Goal: Task Accomplishment & Management: Use online tool/utility

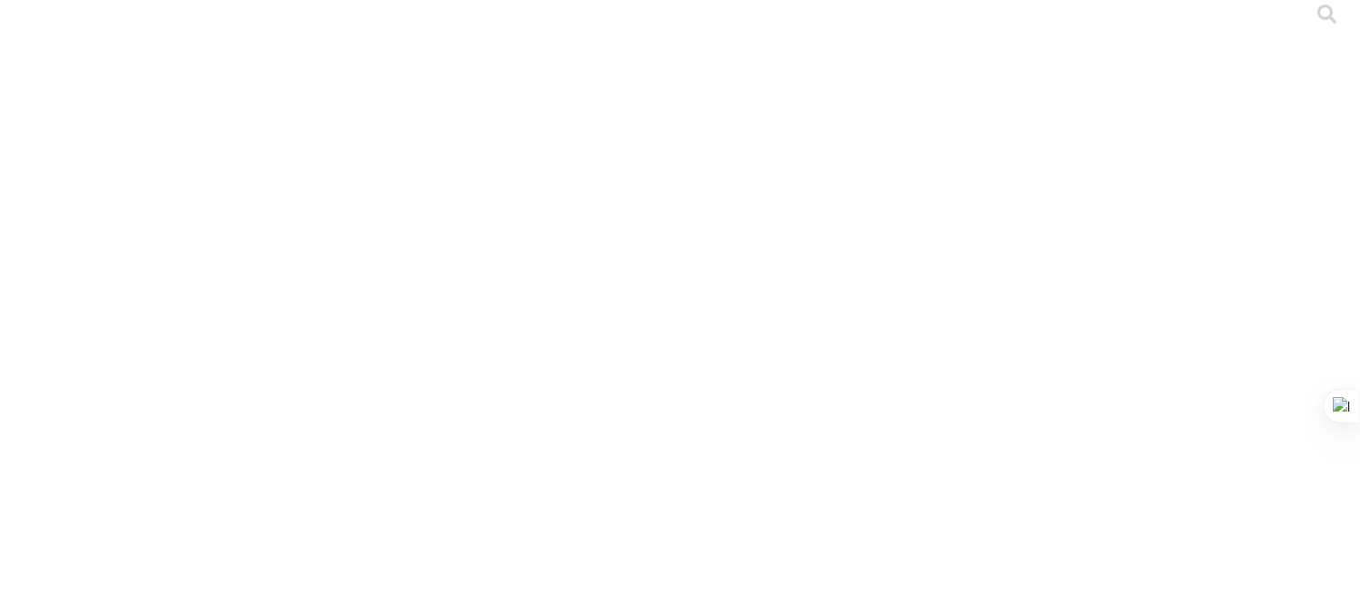
scroll to position [10, 0]
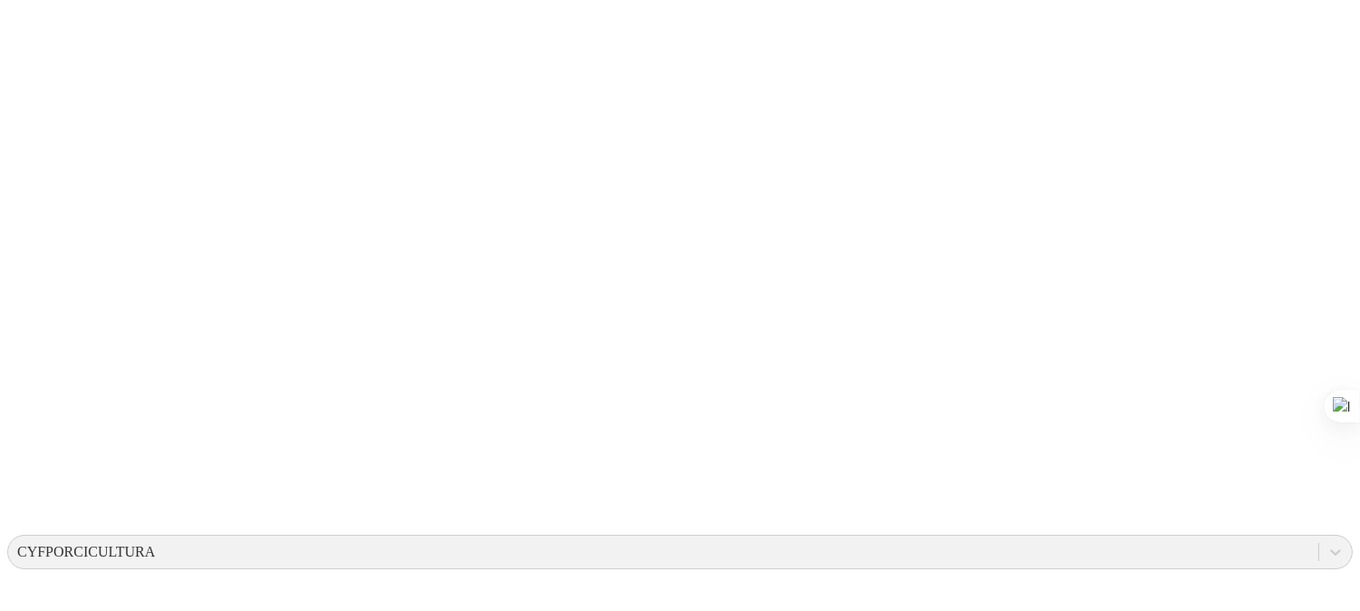
scroll to position [487, 0]
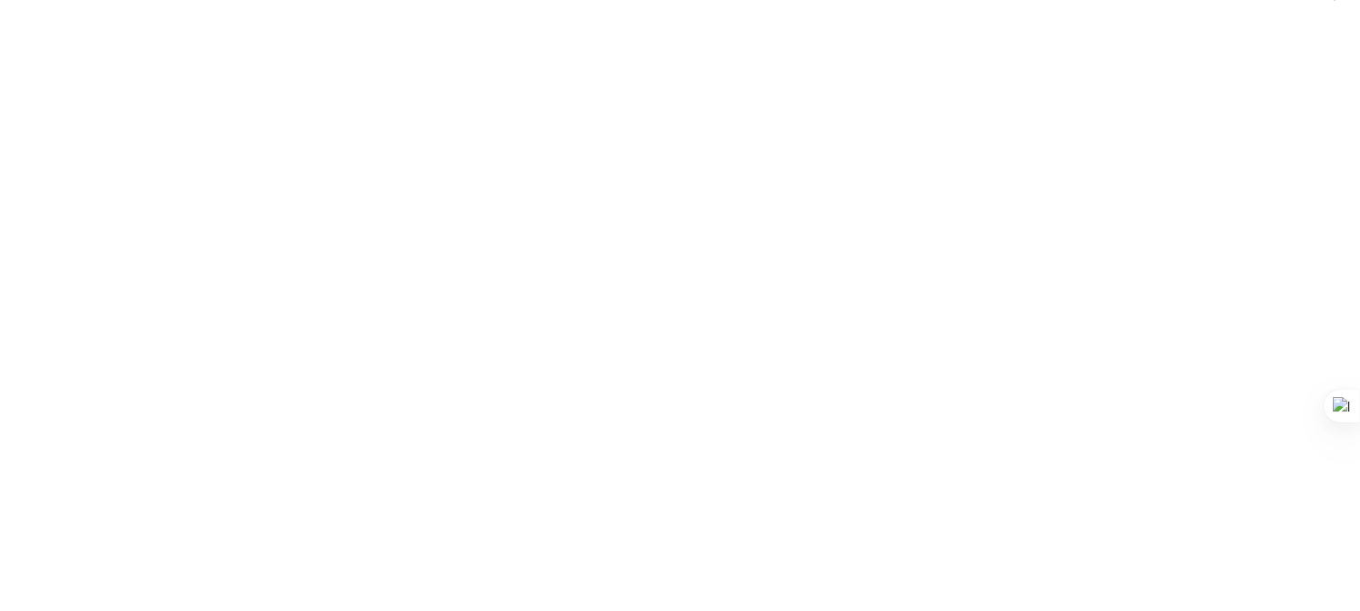
scroll to position [0, 0]
drag, startPoint x: 450, startPoint y: 282, endPoint x: 0, endPoint y: 277, distance: 450.4
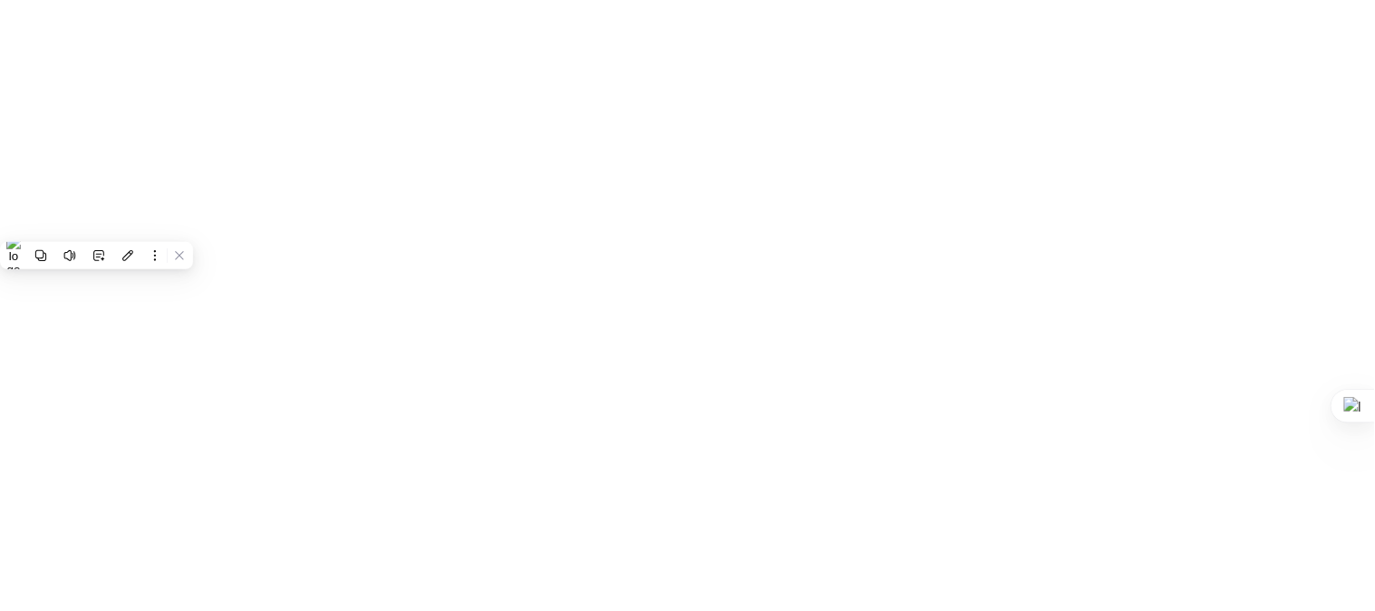
paste input "PRT - CEBAS AGROP [PERSON_NAME] - copia.xlsx"
type input "PRT - CEBAS AGROP [PERSON_NAME] - copia.xlsx"
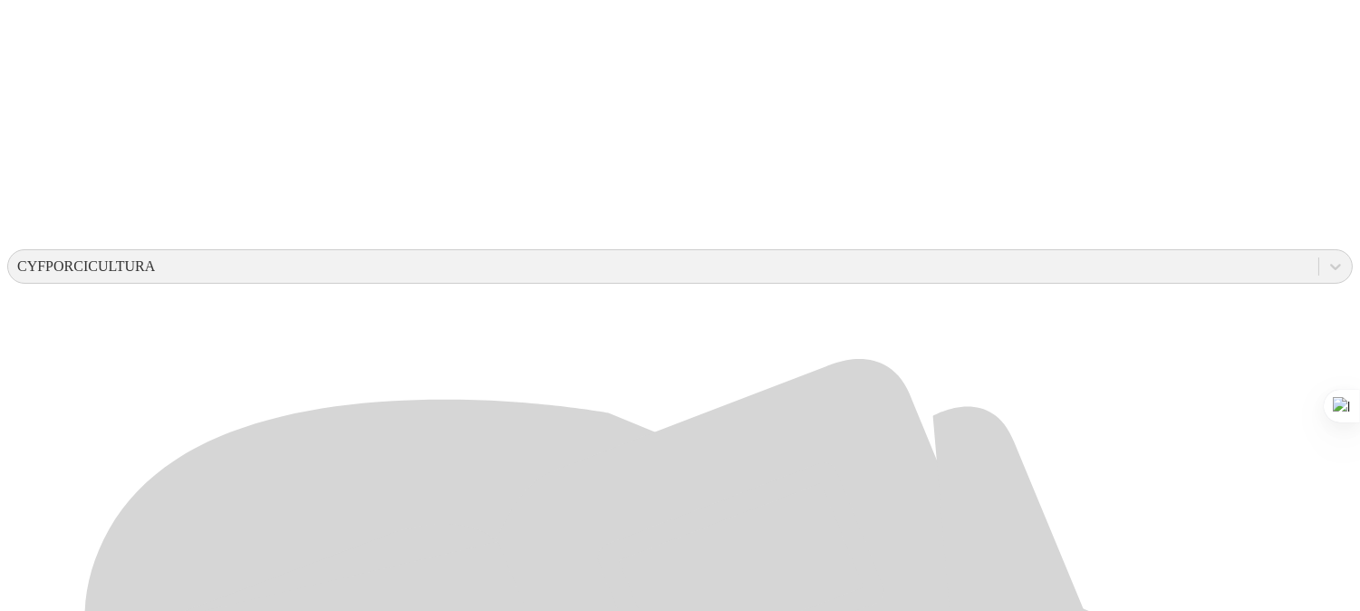
scroll to position [487, 0]
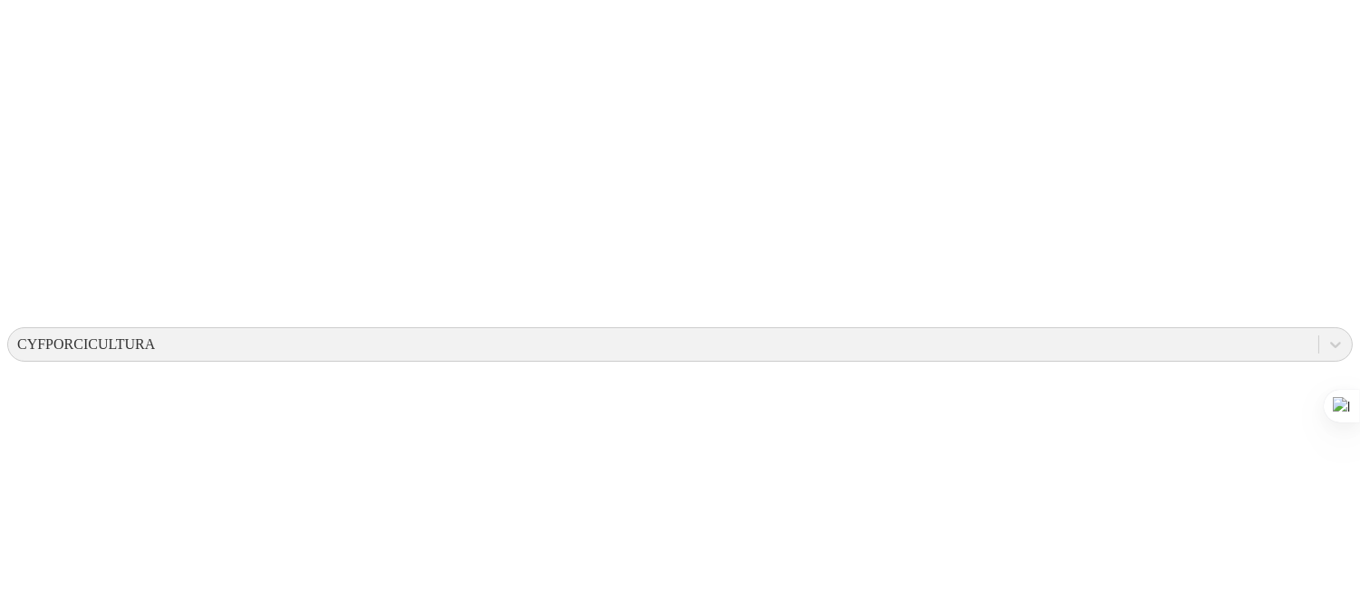
scroll to position [0, 0]
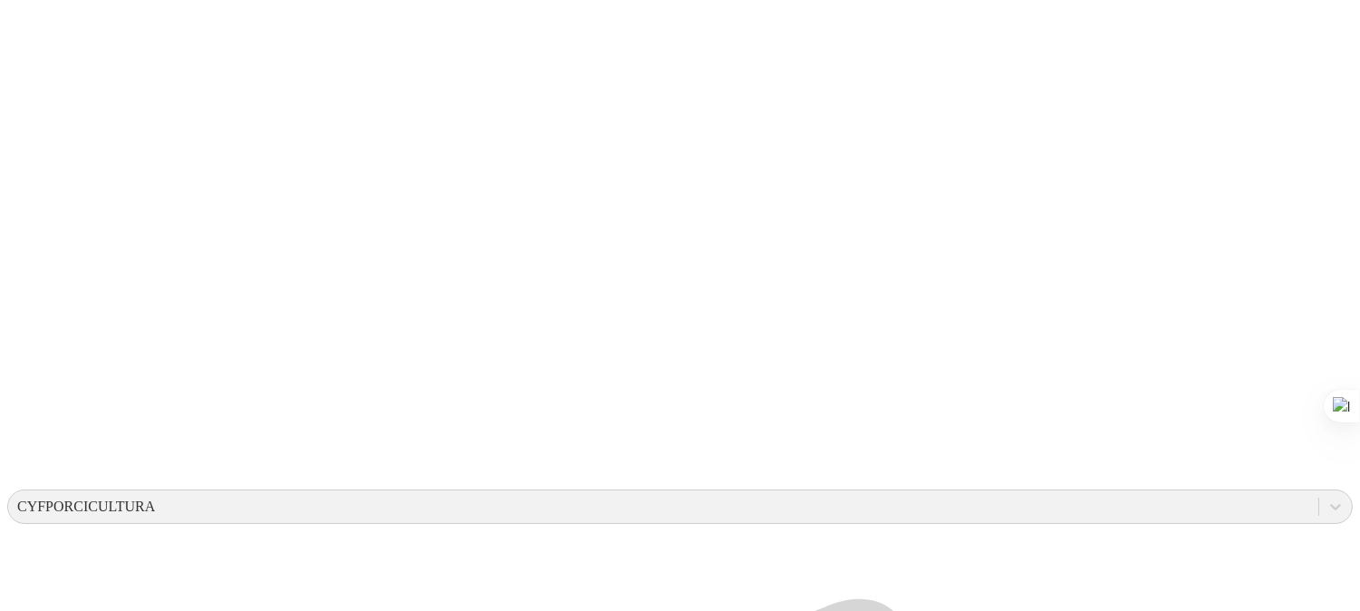
scroll to position [302, 0]
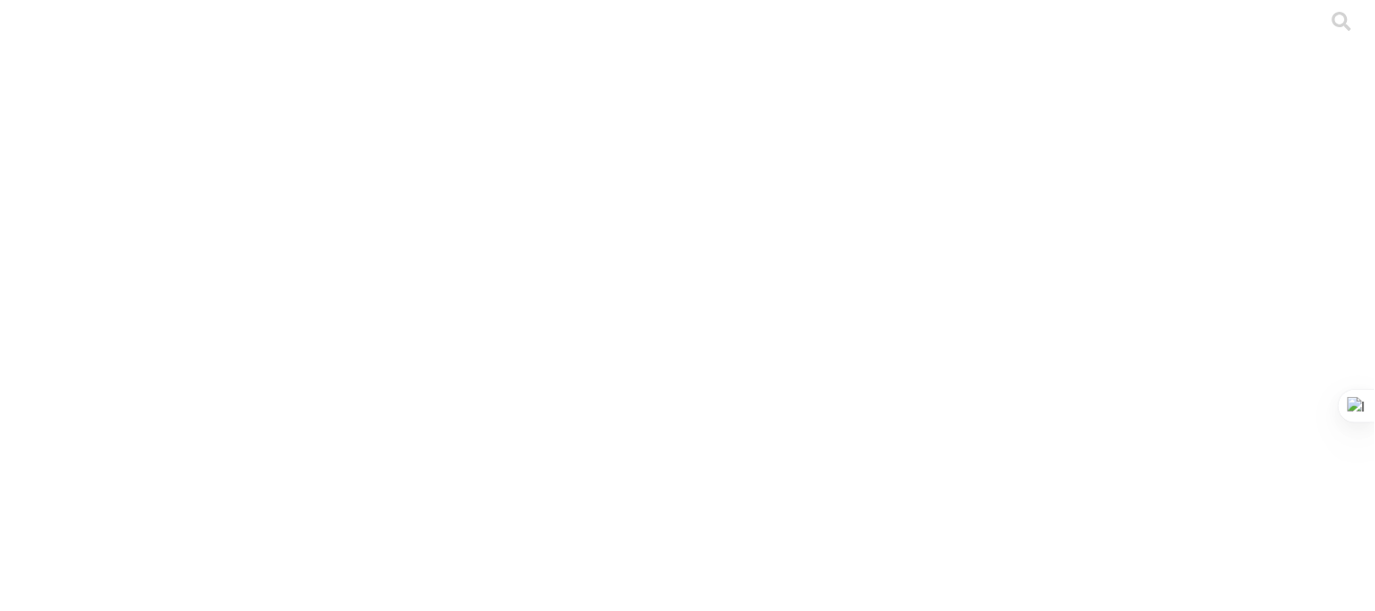
drag, startPoint x: 692, startPoint y: 296, endPoint x: 55, endPoint y: 275, distance: 637.3
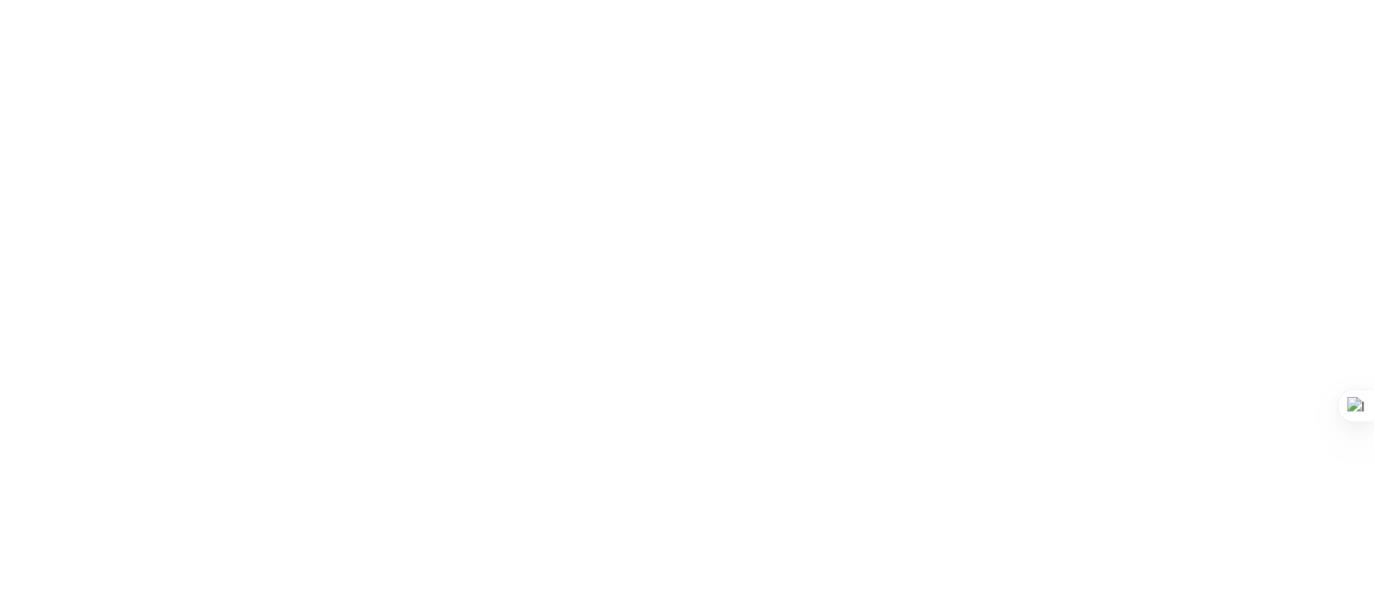
paste input "SITIO 2 - [PERSON_NAME] - BUENA VISTA - [PERSON_NAME].xlsx"
type input "SITIO 2 - [PERSON_NAME] - BUENA VISTA - [PERSON_NAME].xlsx"
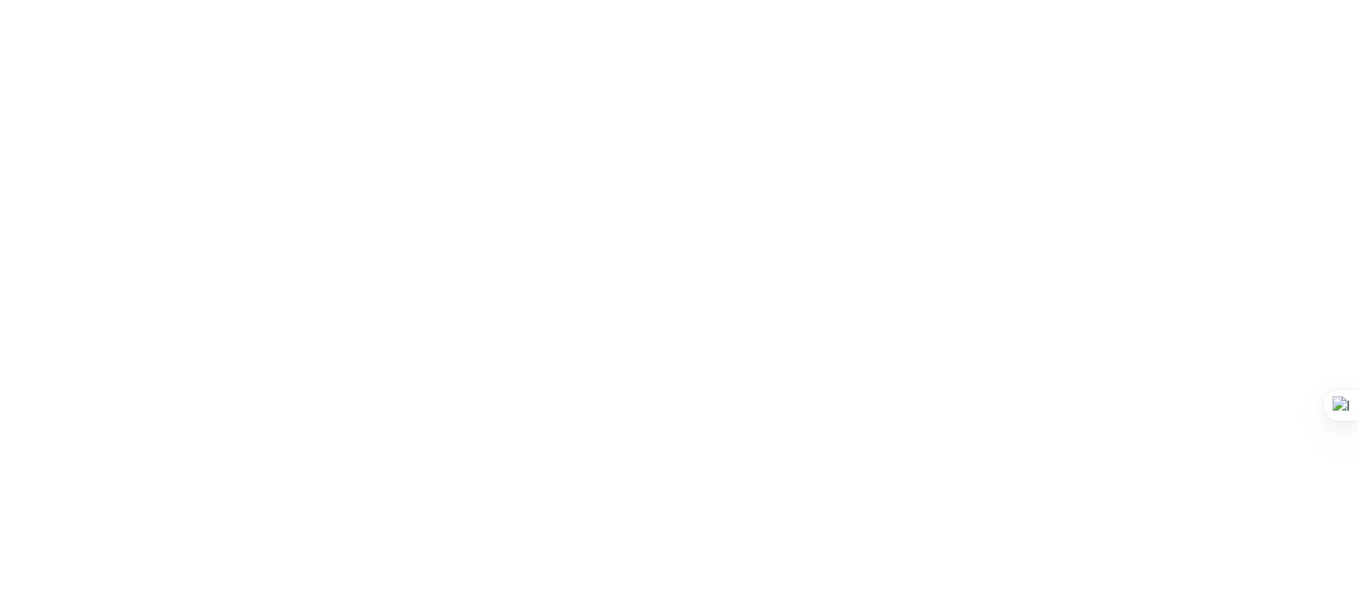
scroll to position [0, 0]
